Goal: Transaction & Acquisition: Purchase product/service

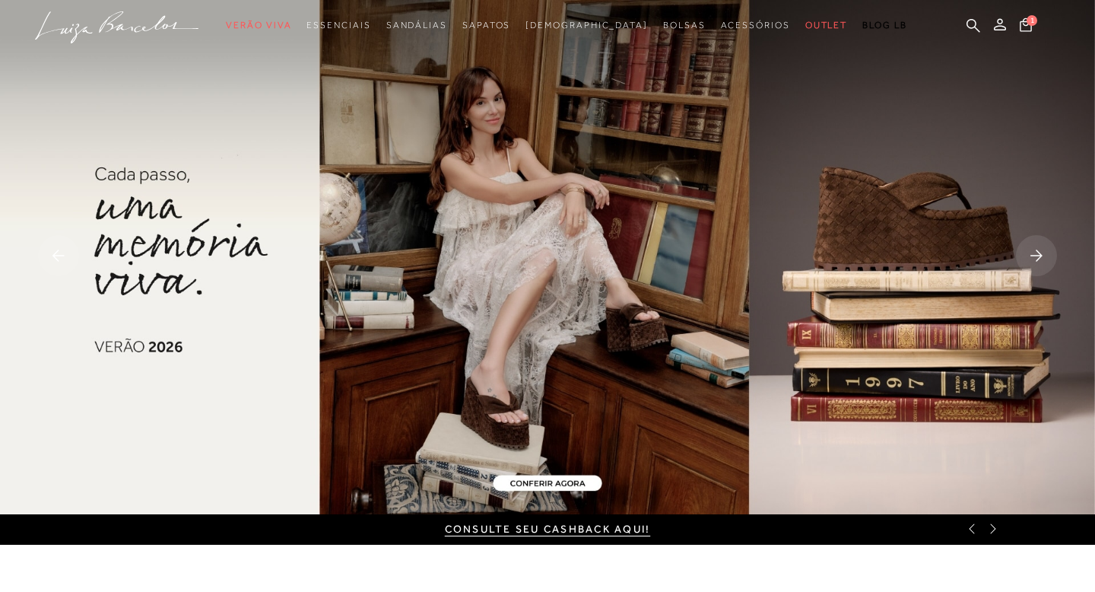
click at [1039, 256] on rect at bounding box center [1036, 255] width 41 height 41
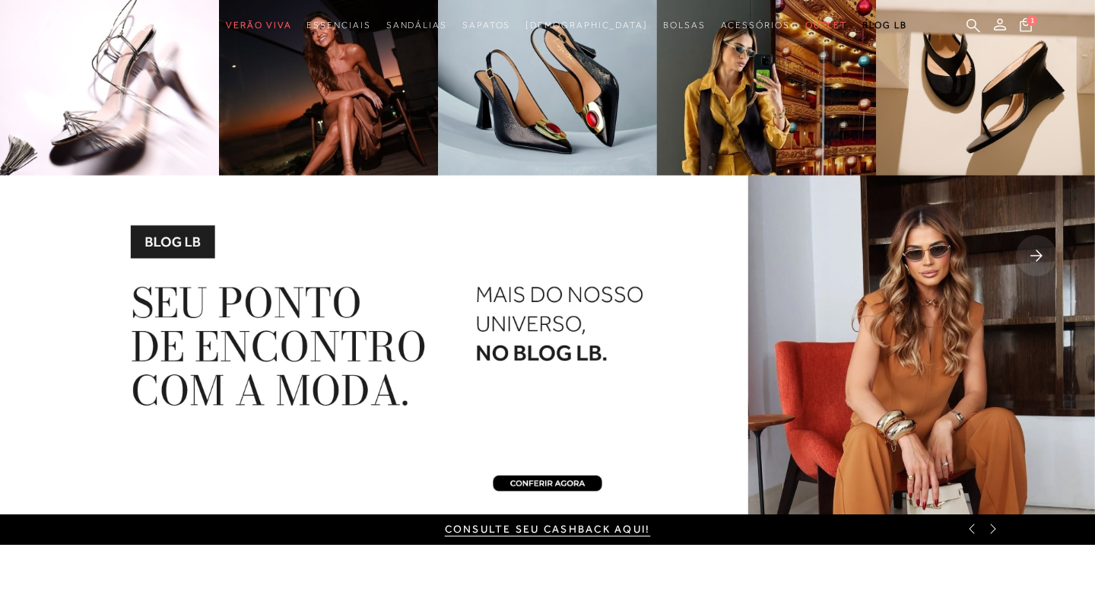
click at [1038, 252] on icon at bounding box center [1036, 254] width 12 height 11
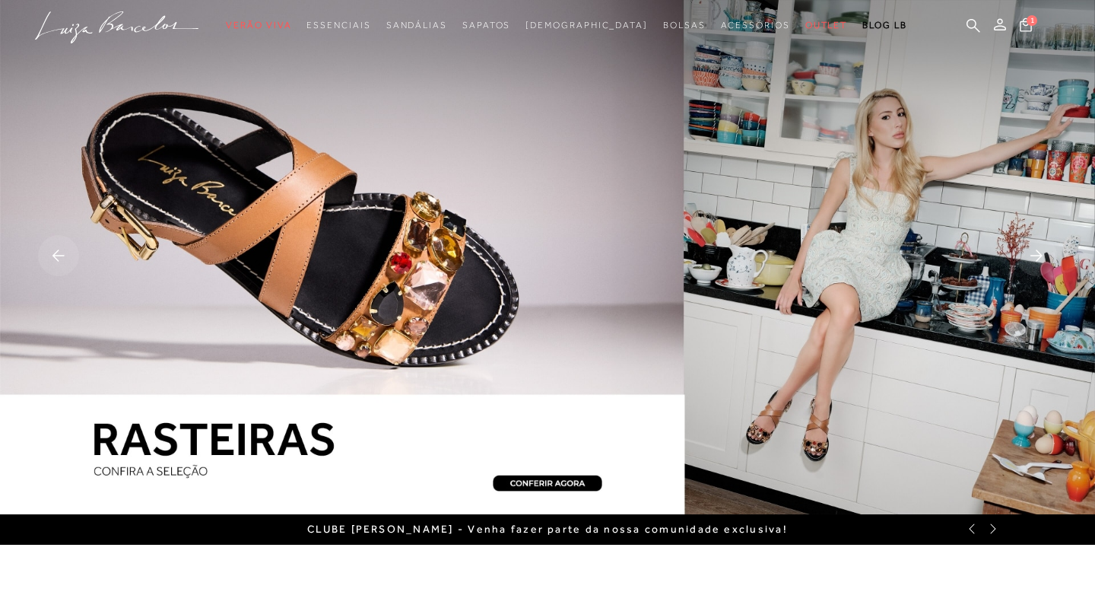
click at [1039, 252] on rect at bounding box center [1036, 255] width 41 height 41
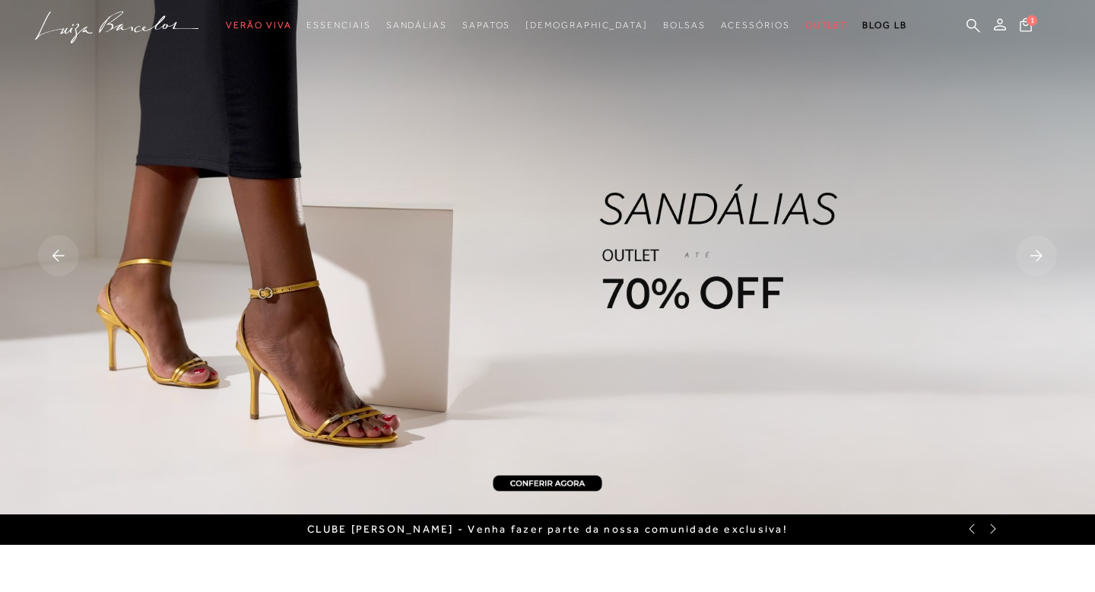
click at [1034, 258] on rect at bounding box center [1036, 255] width 41 height 41
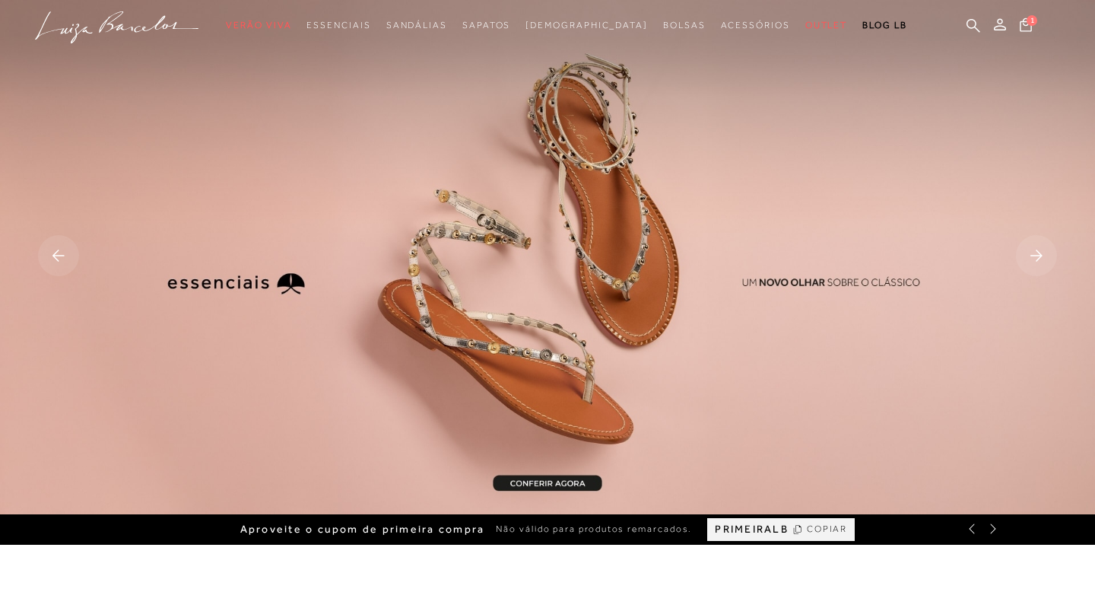
click at [60, 252] on rect at bounding box center [58, 255] width 41 height 41
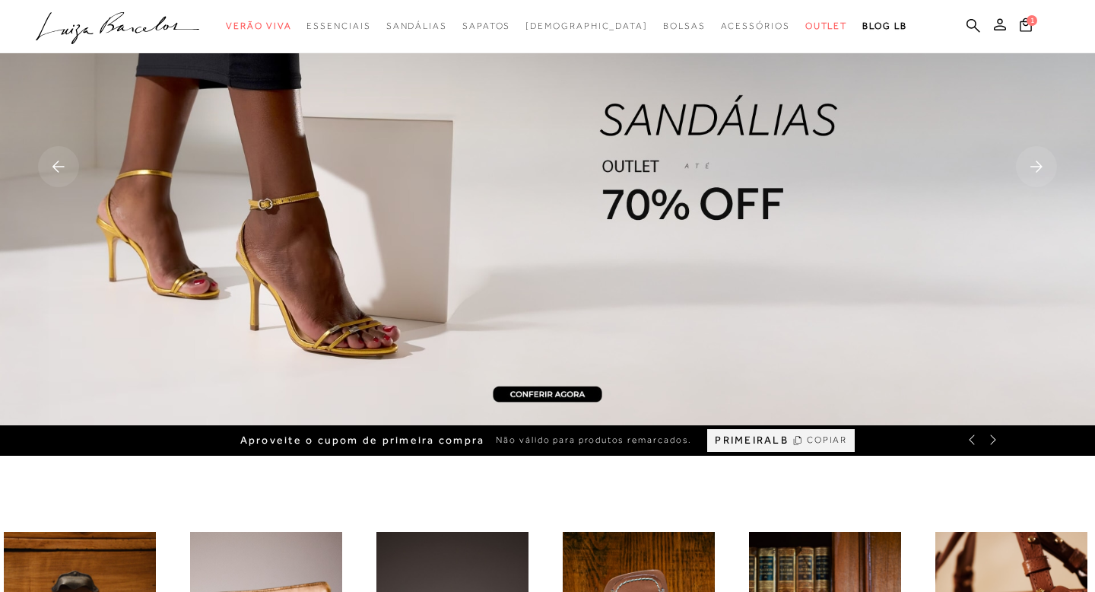
scroll to position [65, 0]
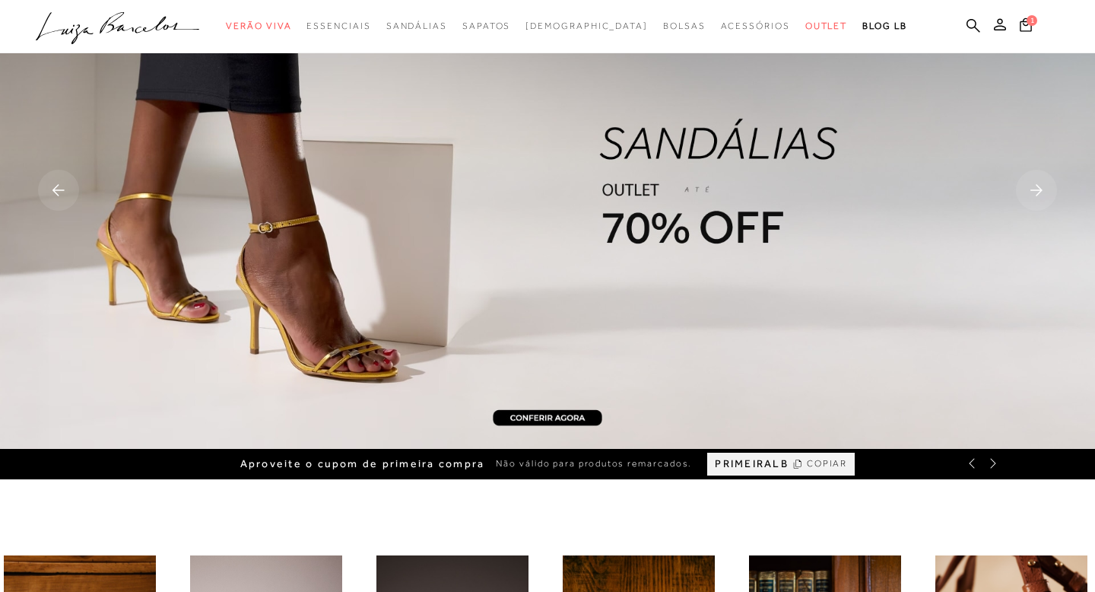
click at [528, 179] on img at bounding box center [547, 192] width 1095 height 514
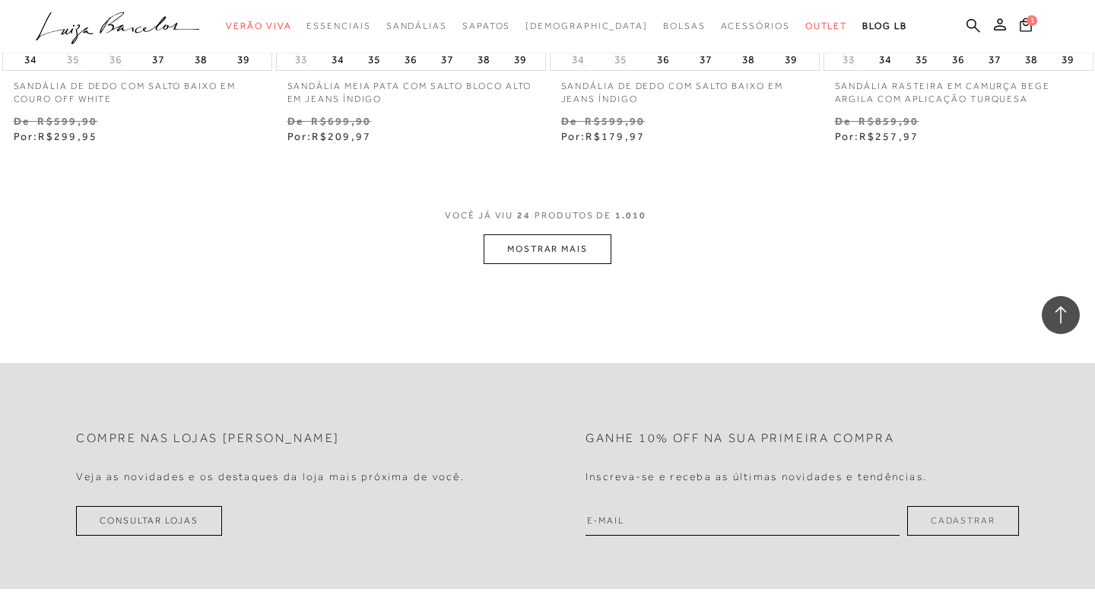
scroll to position [3066, 0]
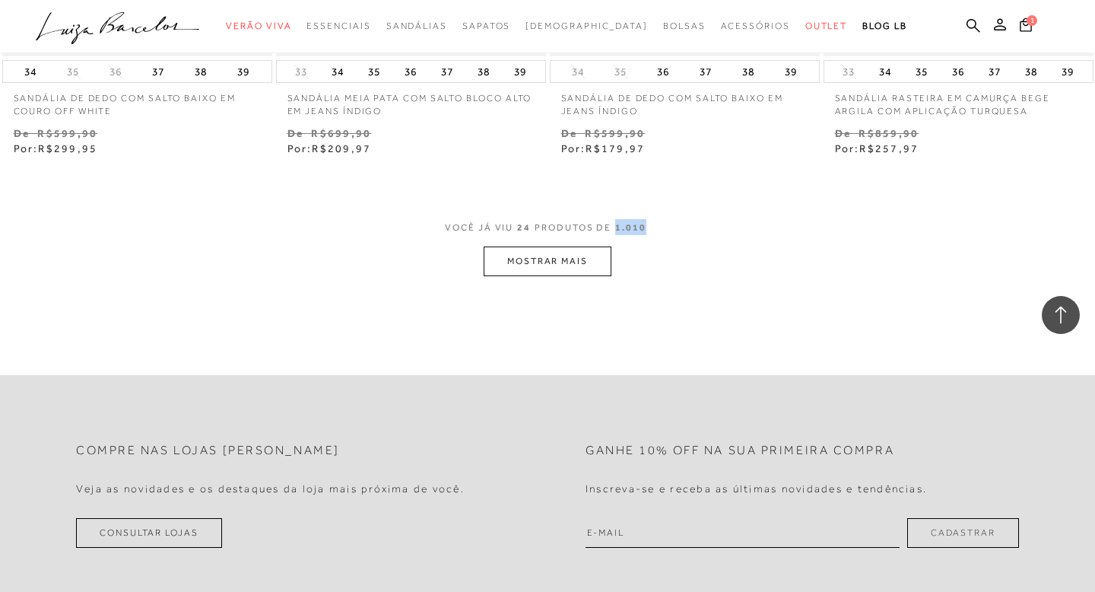
drag, startPoint x: 662, startPoint y: 229, endPoint x: 616, endPoint y: 228, distance: 46.4
click at [616, 228] on div "VOCÊ JÁ VIU 24 PRODUTOS DE 1.010 MOSTRAR MAIS" at bounding box center [547, 247] width 1095 height 57
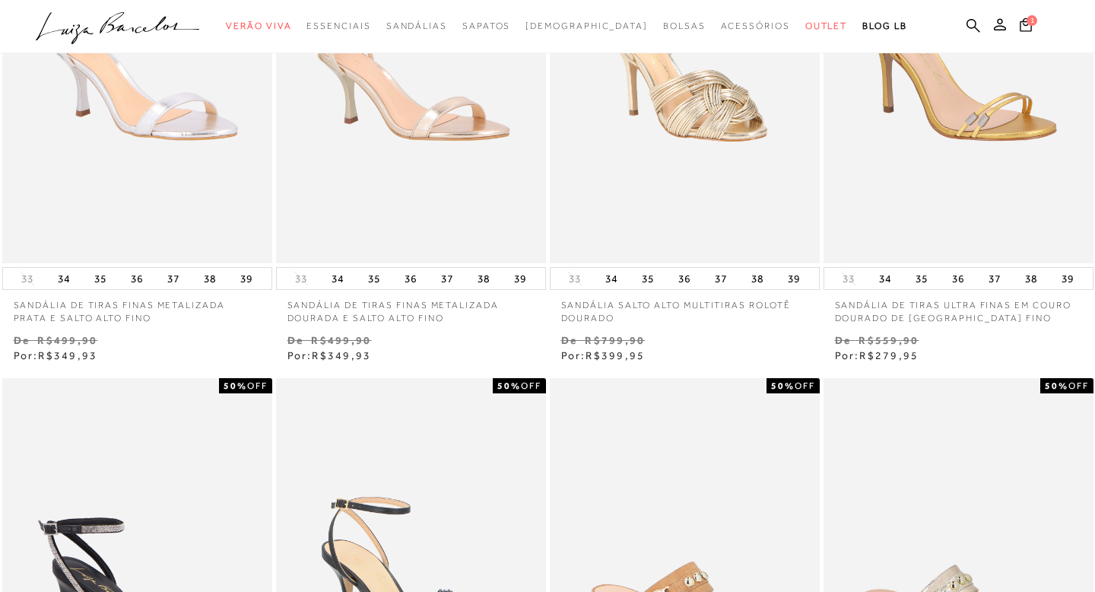
scroll to position [0, 0]
